Goal: Task Accomplishment & Management: Manage account settings

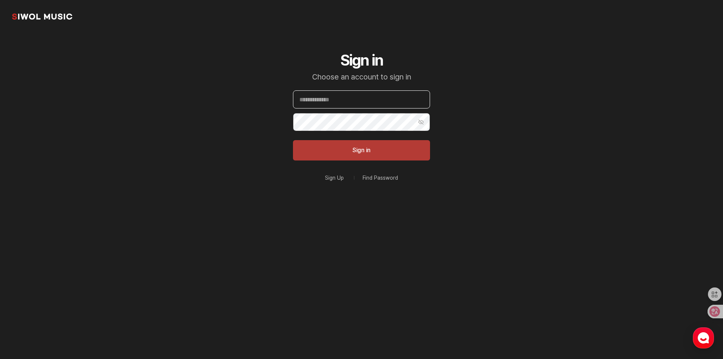
type input "**********"
click at [383, 150] on button "Sign in" at bounding box center [361, 150] width 137 height 20
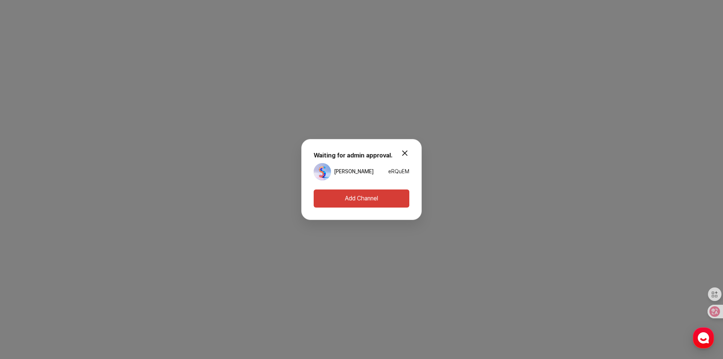
click at [410, 149] on button "modal.close" at bounding box center [404, 152] width 15 height 15
